Goal: Information Seeking & Learning: Learn about a topic

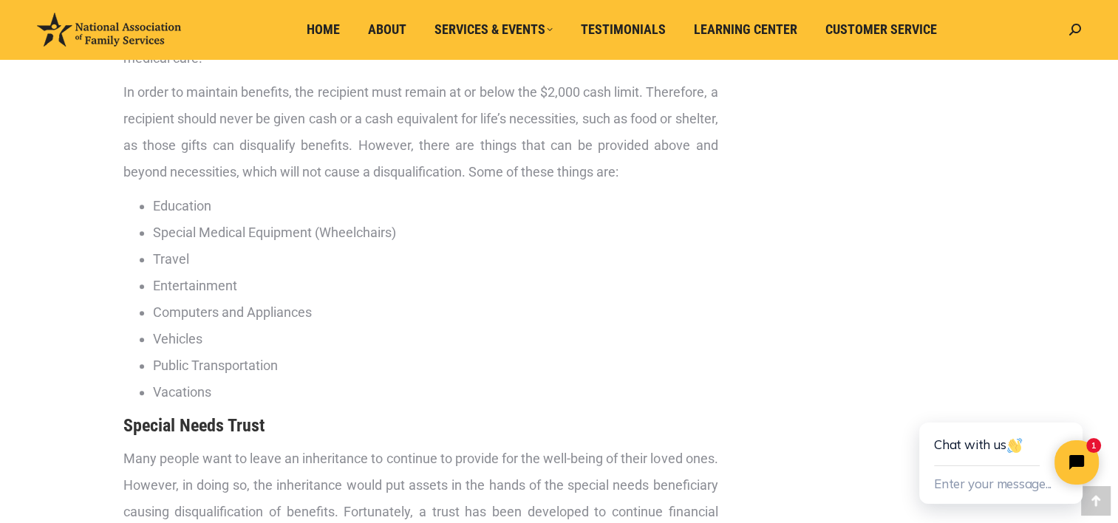
scroll to position [1224, 0]
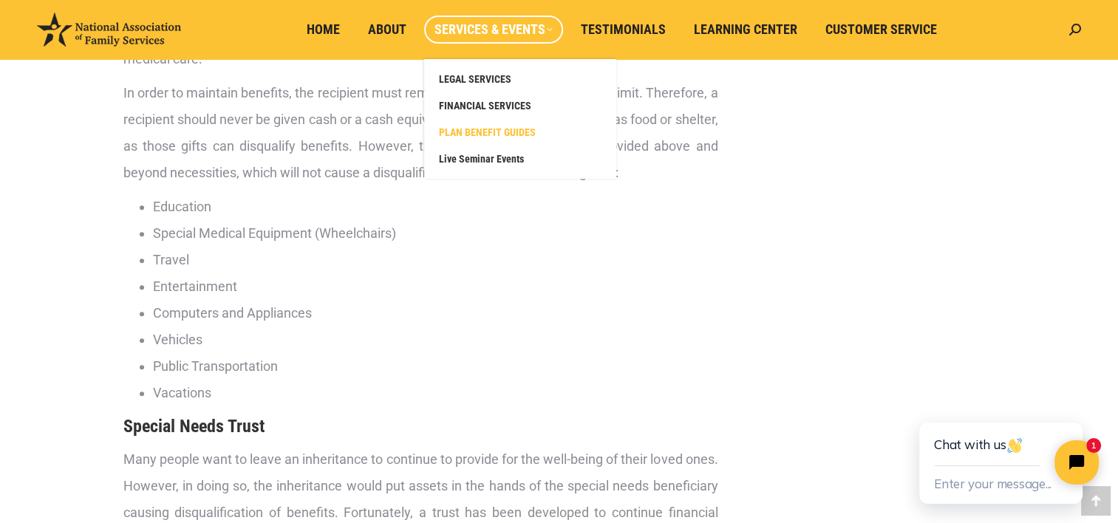
click at [488, 126] on span "PLAN BENEFIT GUIDES" at bounding box center [487, 132] width 97 height 13
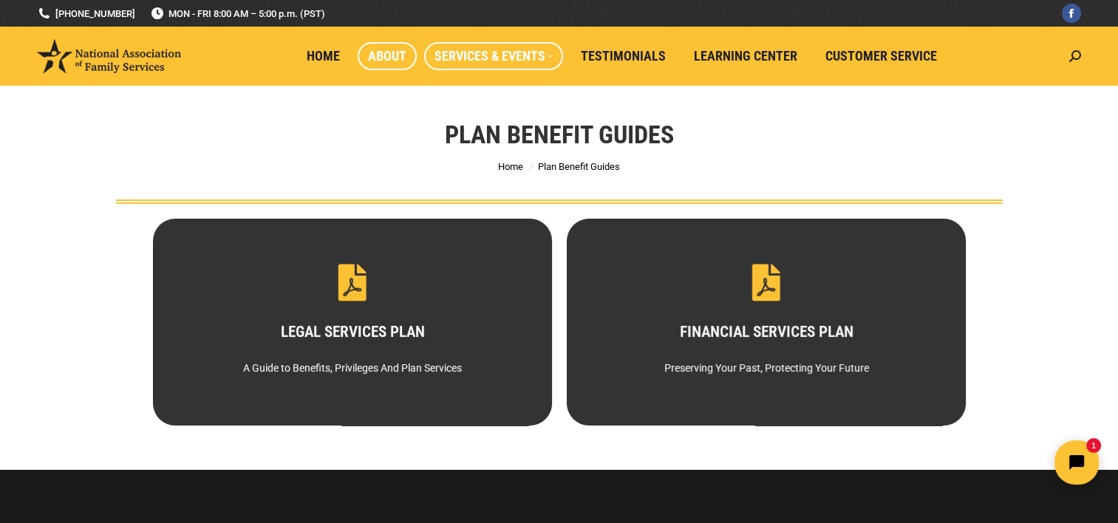
click at [385, 62] on span "About" at bounding box center [387, 56] width 38 height 16
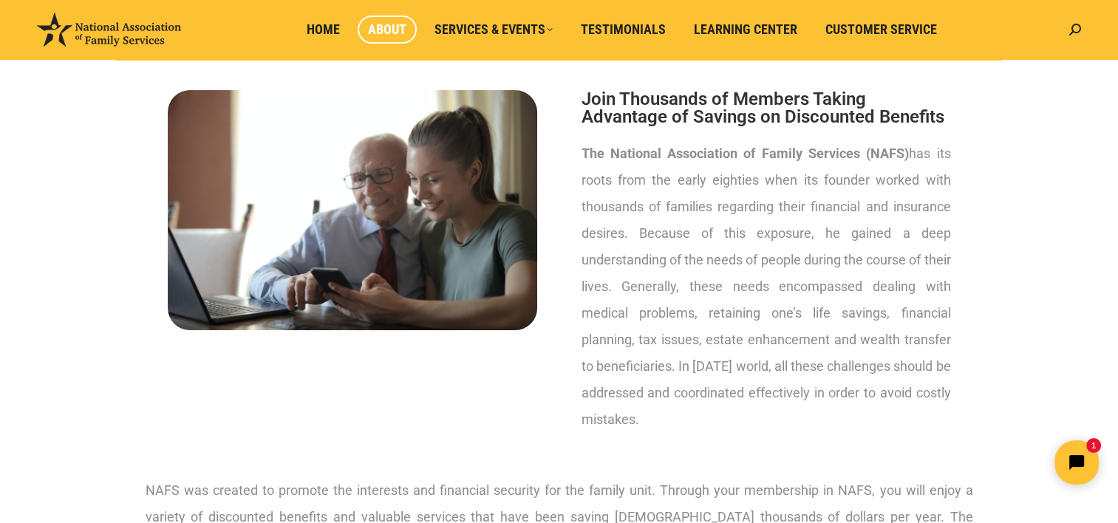
scroll to position [145, 0]
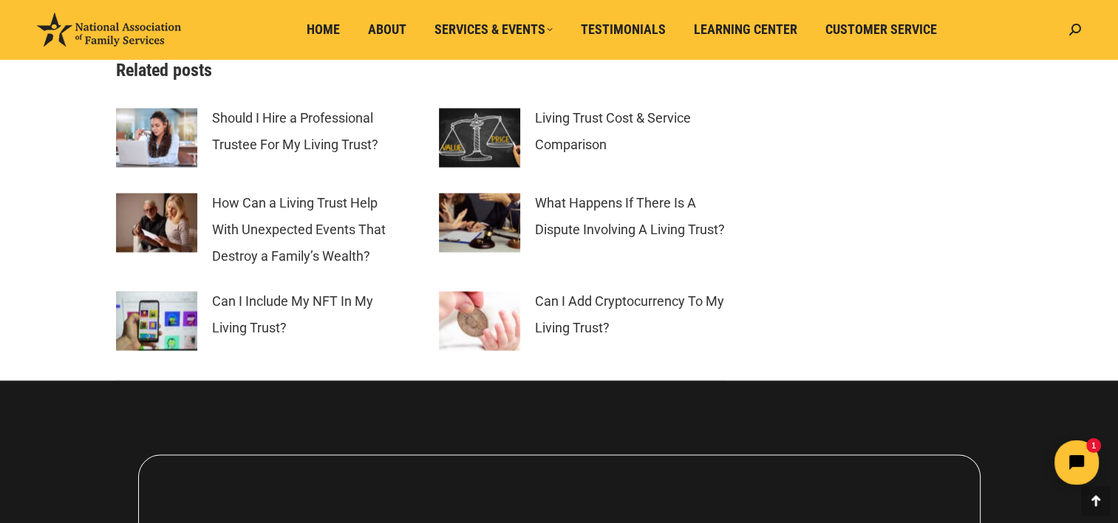
scroll to position [2847, 0]
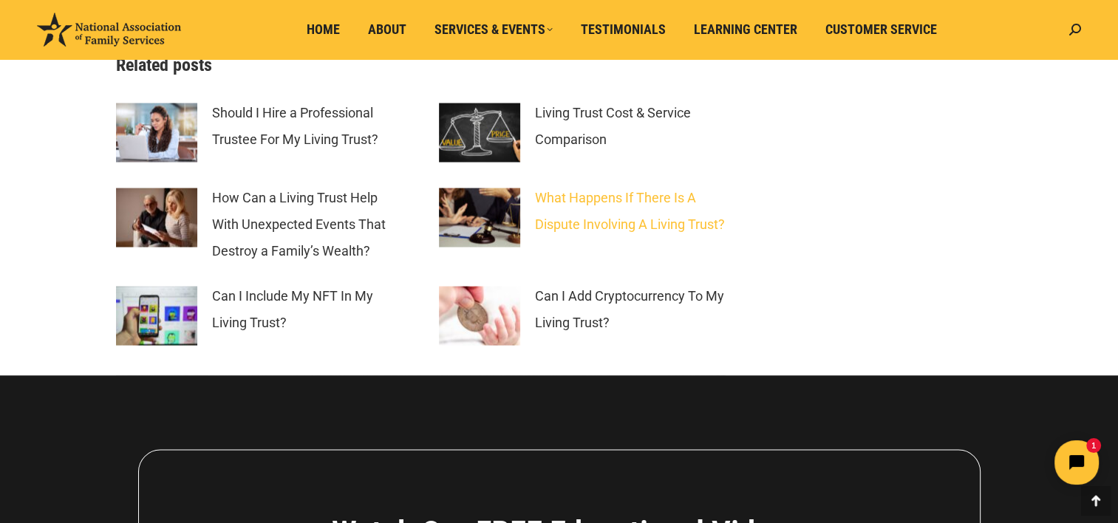
click at [588, 238] on link "What Happens If There Is A Dispute Involving A Living Trust?" at bounding box center [630, 211] width 191 height 53
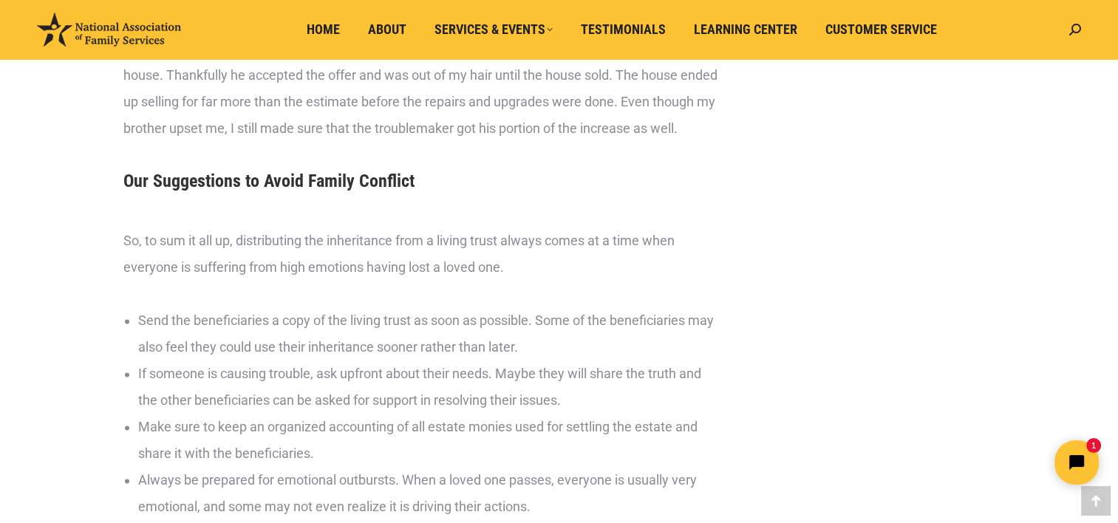
scroll to position [2225, 0]
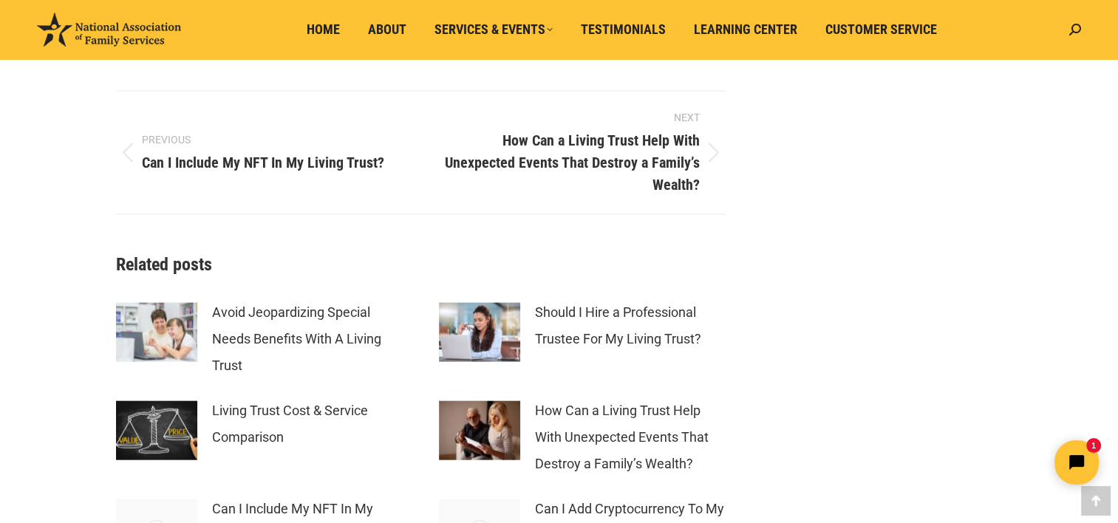
scroll to position [3239, 0]
